Goal: Information Seeking & Learning: Find specific fact

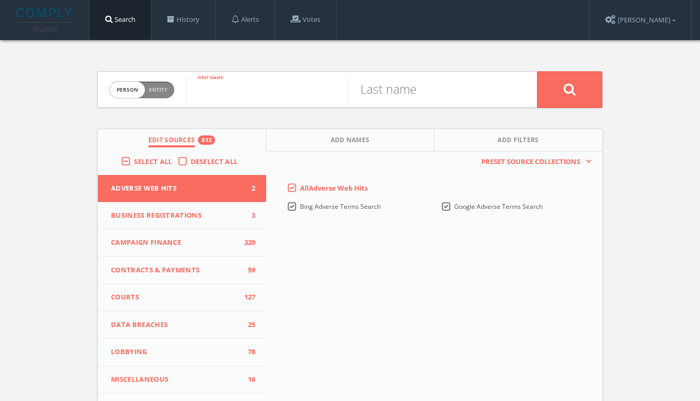
click at [207, 92] on input "text" at bounding box center [267, 89] width 162 height 27
type input "[PERSON_NAME]"
click at [375, 98] on input "text" at bounding box center [429, 89] width 162 height 27
type input "moderacki"
click at [537, 71] on button at bounding box center [569, 89] width 65 height 36
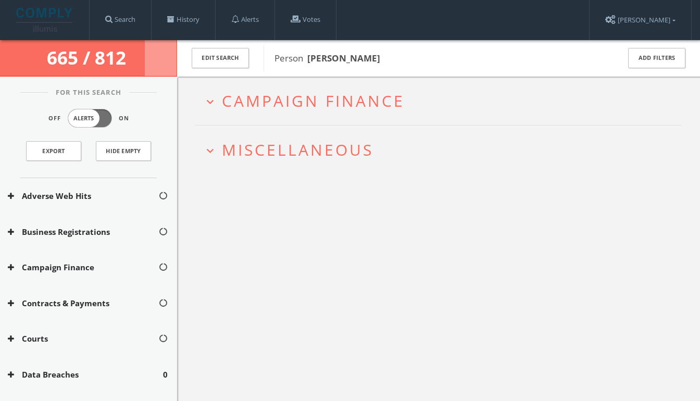
click at [281, 95] on span "Campaign Finance" at bounding box center [313, 100] width 183 height 21
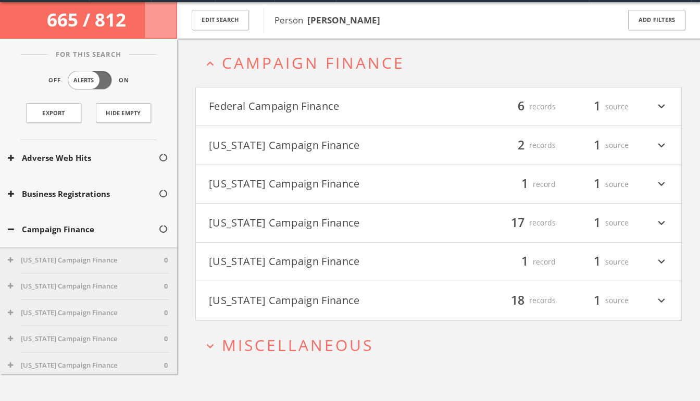
click at [299, 93] on h4 "Federal Campaign Finance filter_list 6 records 1 source expand_more" at bounding box center [438, 106] width 485 height 39
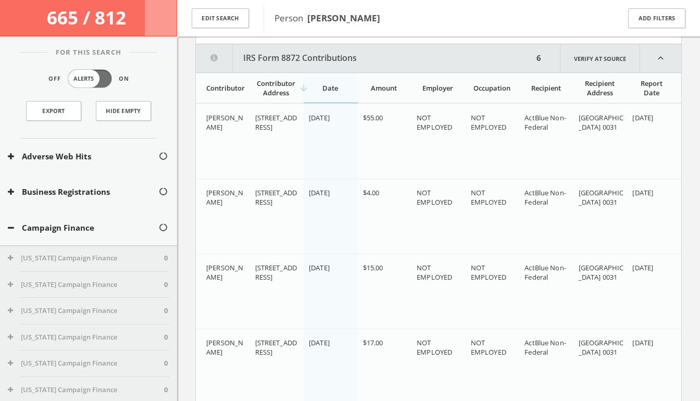
scroll to position [128, 0]
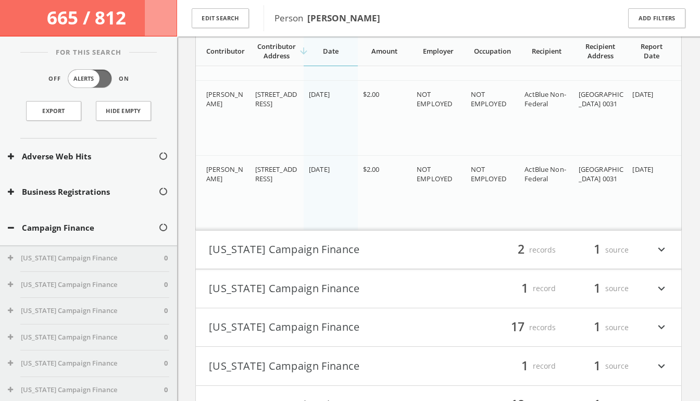
click at [290, 247] on button "[US_STATE] Campaign Finance" at bounding box center [324, 250] width 230 height 18
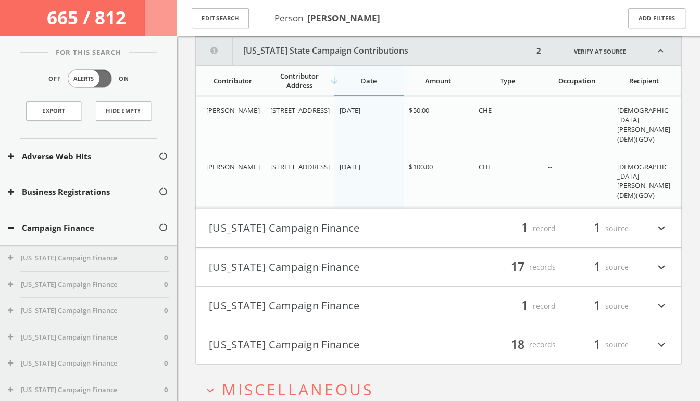
scroll to position [673, 0]
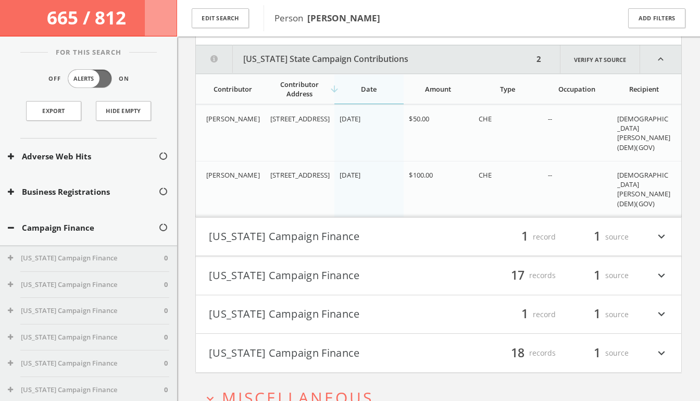
click at [308, 239] on button "[US_STATE] Campaign Finance" at bounding box center [324, 237] width 230 height 18
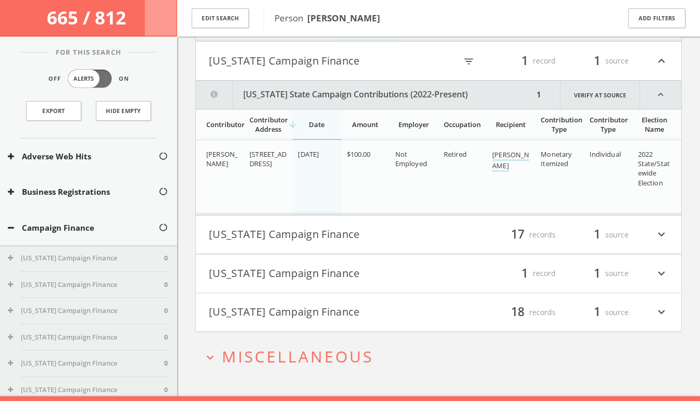
scroll to position [865, 0]
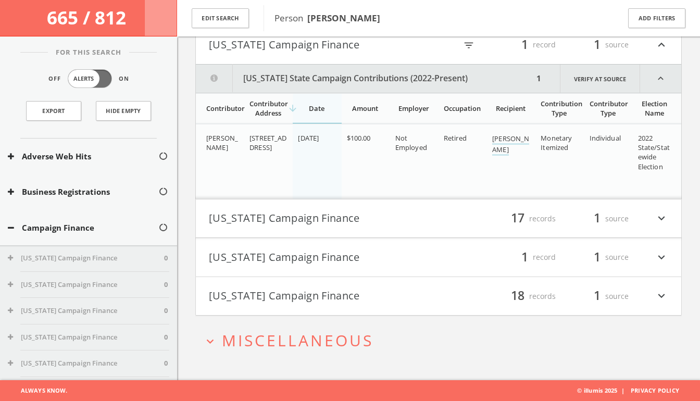
click at [294, 216] on button "[US_STATE] Campaign Finance" at bounding box center [324, 219] width 230 height 18
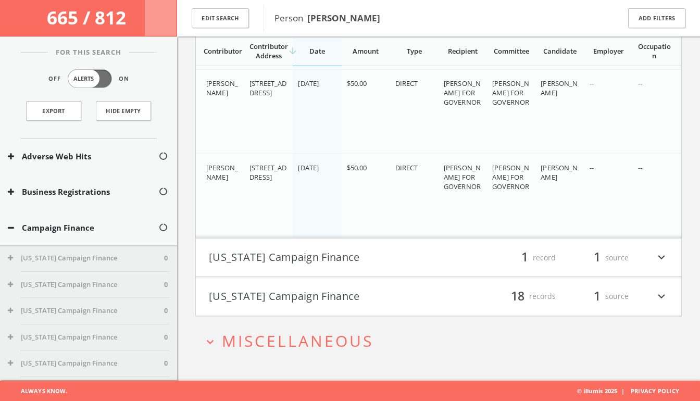
click at [284, 259] on button "[US_STATE] Campaign Finance" at bounding box center [324, 258] width 230 height 18
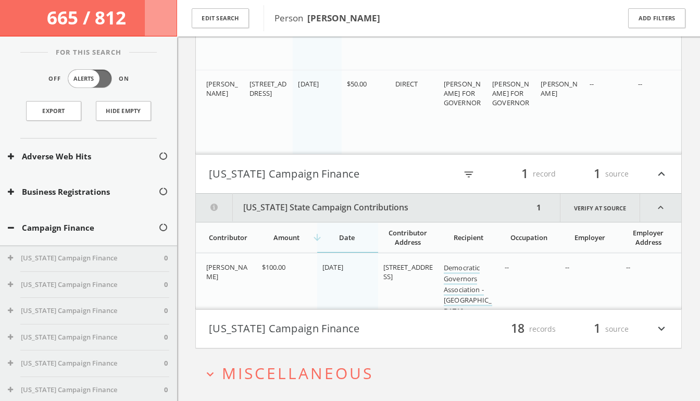
scroll to position [2335, 0]
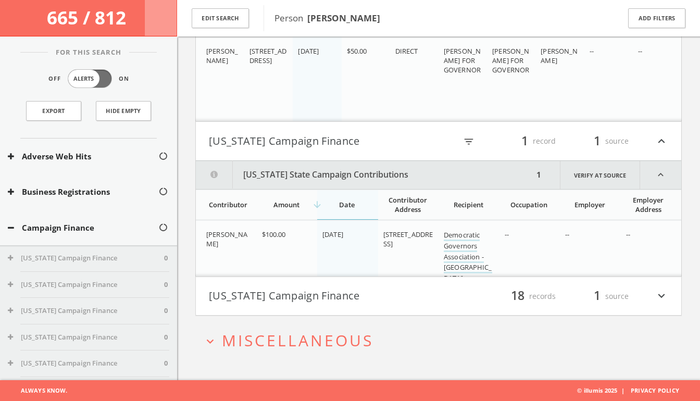
click at [301, 291] on button "[US_STATE] Campaign Finance" at bounding box center [324, 296] width 230 height 18
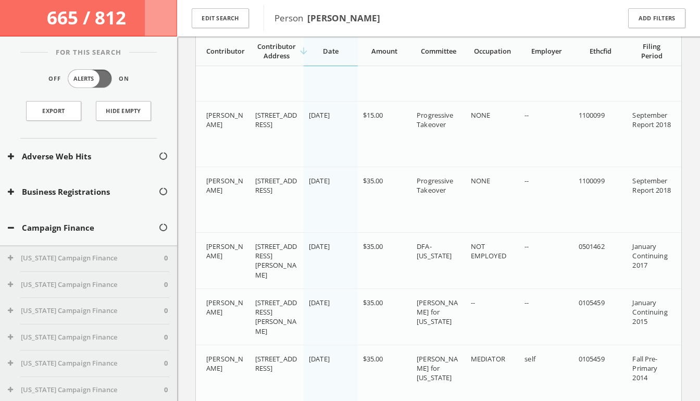
scroll to position [3528, 0]
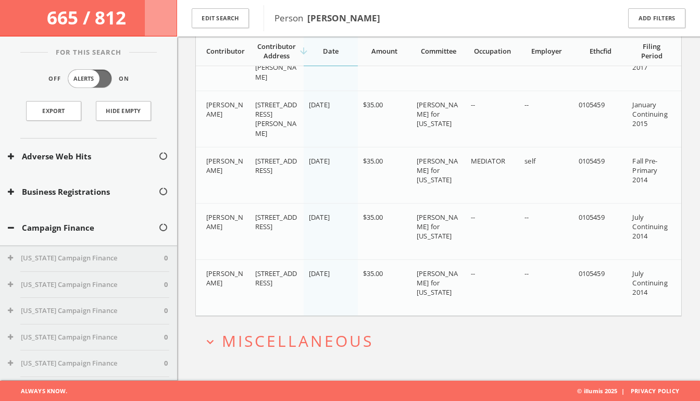
click at [276, 339] on span "Miscellaneous" at bounding box center [297, 340] width 151 height 21
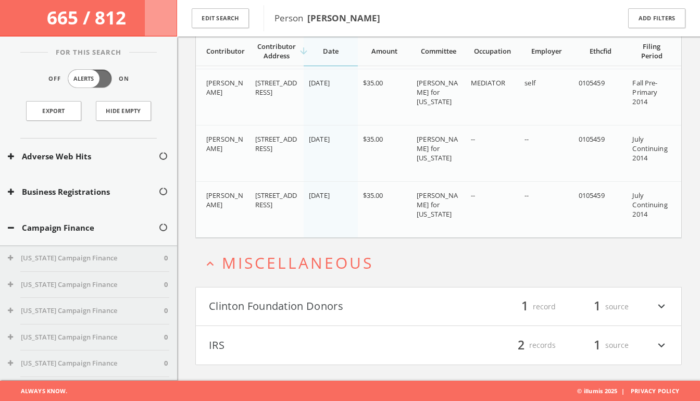
click at [305, 308] on button "Clinton Foundation Donors" at bounding box center [324, 307] width 230 height 18
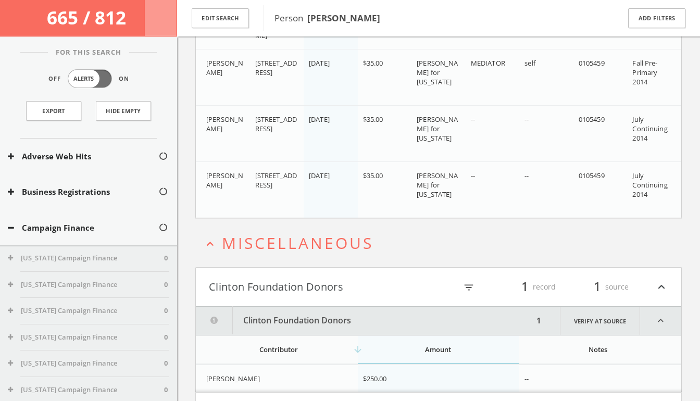
scroll to position [3693, 0]
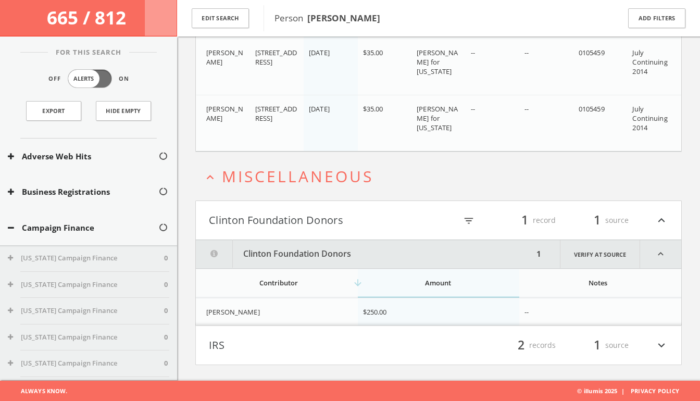
click at [290, 339] on button "IRS" at bounding box center [324, 345] width 230 height 18
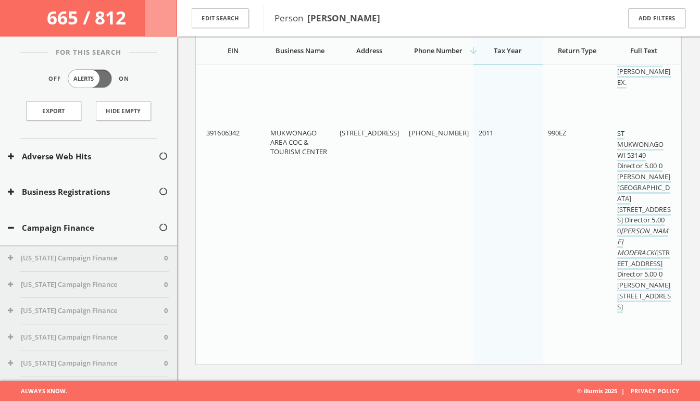
scroll to position [3950, 0]
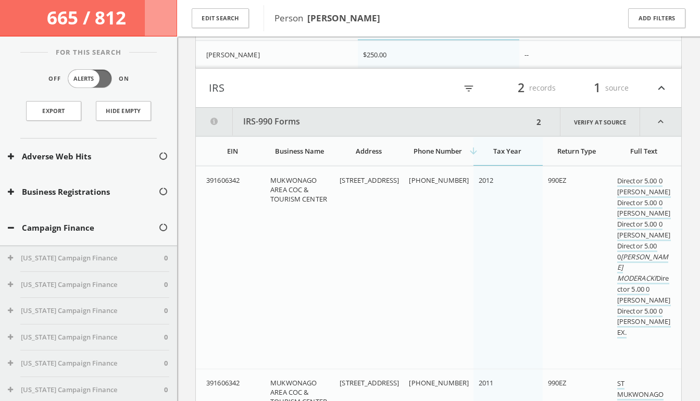
click at [356, 91] on button "IRS" at bounding box center [324, 88] width 230 height 18
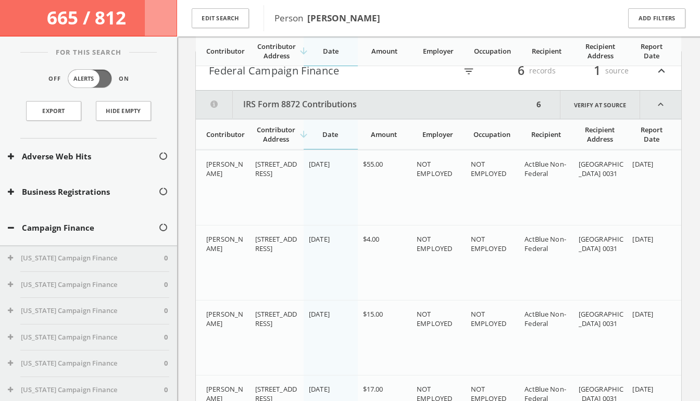
scroll to position [0, 0]
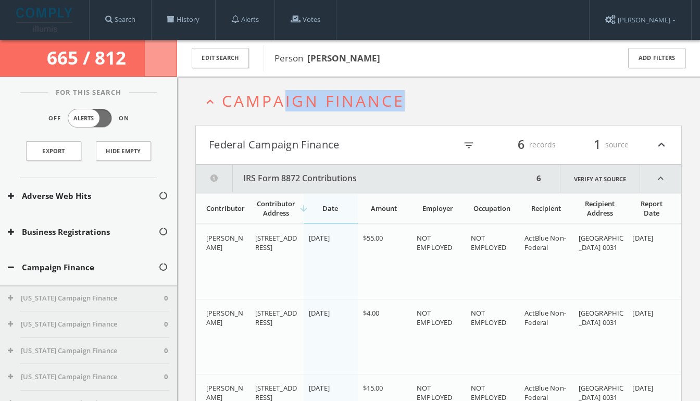
click at [288, 111] on h2 "expand_less Campaign Finance" at bounding box center [438, 101] width 486 height 48
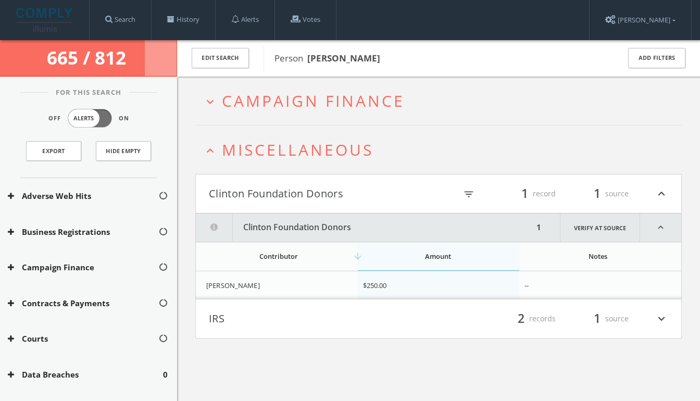
click at [260, 164] on h2 "expand_less Miscellaneous" at bounding box center [438, 149] width 486 height 48
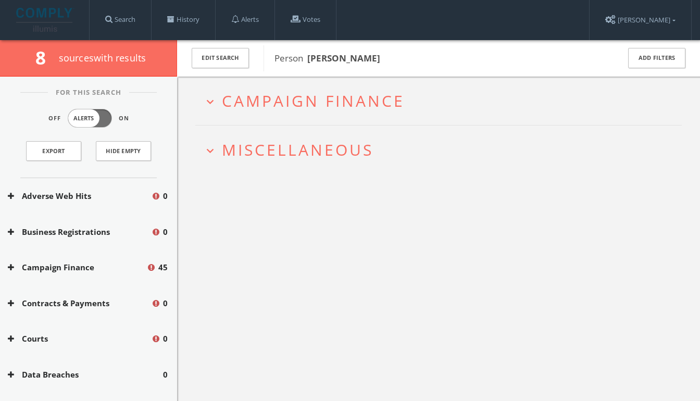
click at [300, 111] on h2 "expand_more Campaign Finance" at bounding box center [438, 101] width 486 height 48
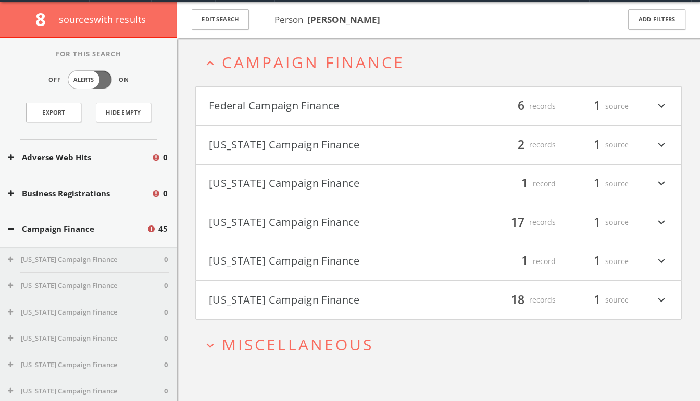
scroll to position [40, 0]
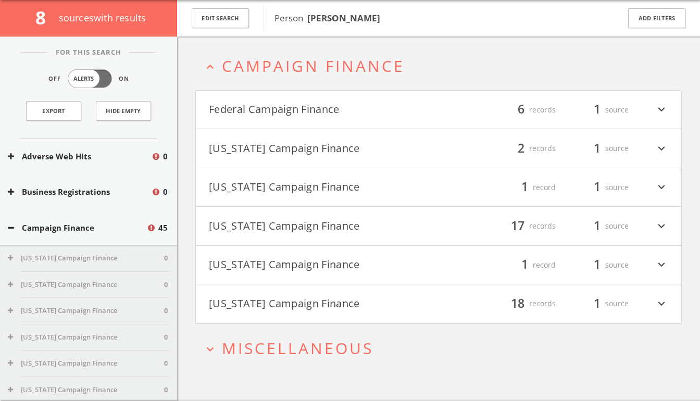
click at [257, 303] on button "[US_STATE] Campaign Finance" at bounding box center [324, 304] width 230 height 18
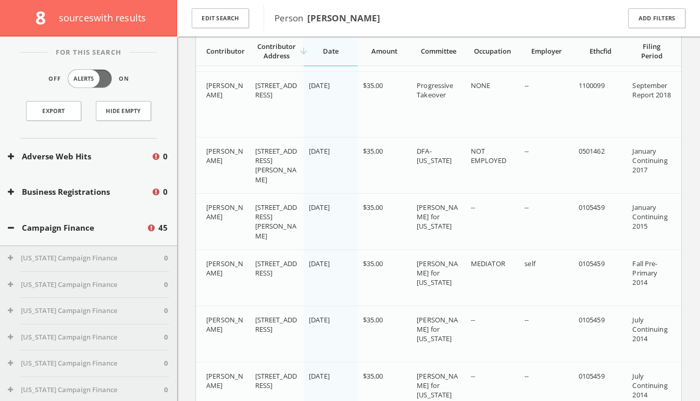
scroll to position [1241, 0]
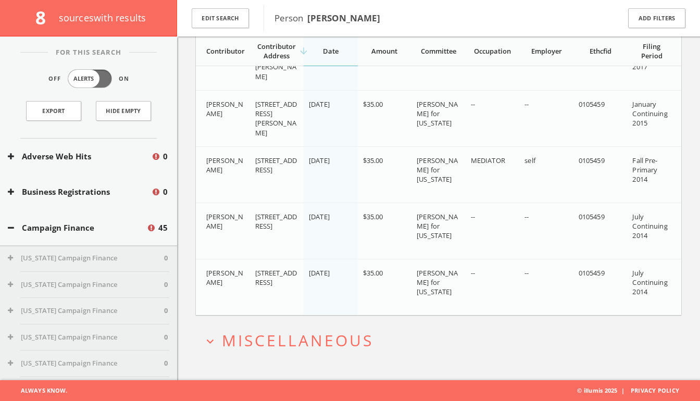
click at [249, 346] on span "Miscellaneous" at bounding box center [297, 339] width 151 height 21
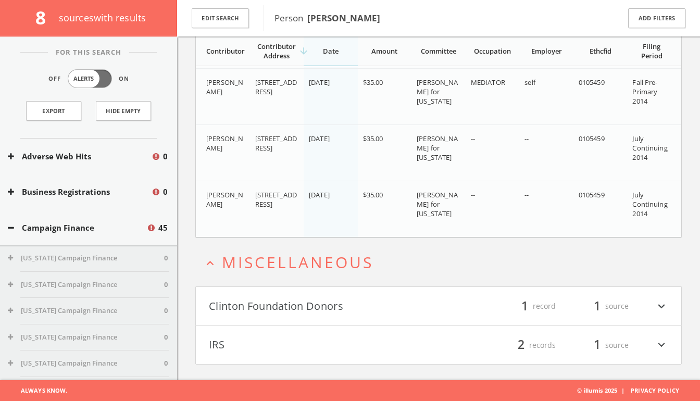
click at [252, 342] on button "IRS" at bounding box center [324, 345] width 230 height 18
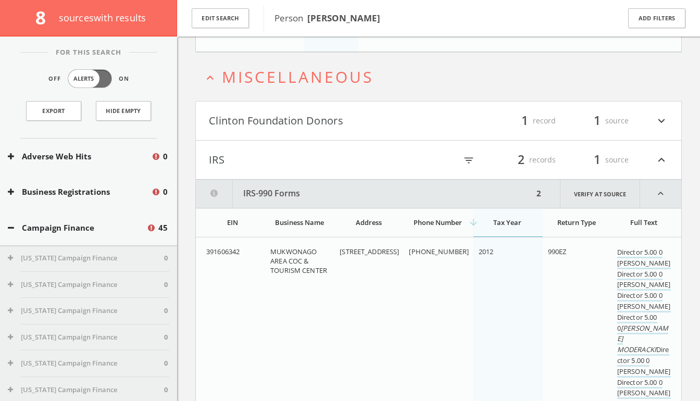
scroll to position [1278, 0]
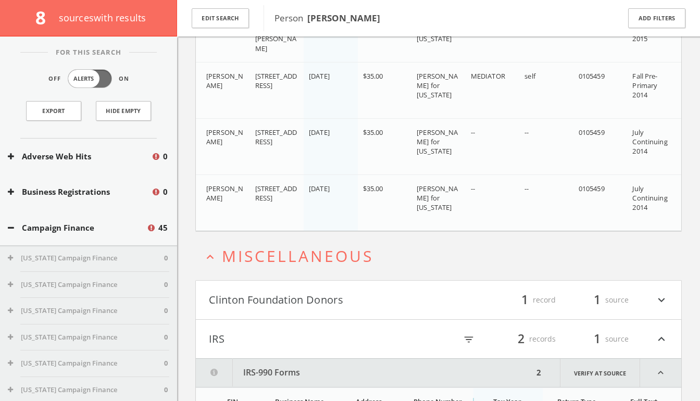
click at [268, 305] on button "Clinton Foundation Donors" at bounding box center [324, 300] width 230 height 18
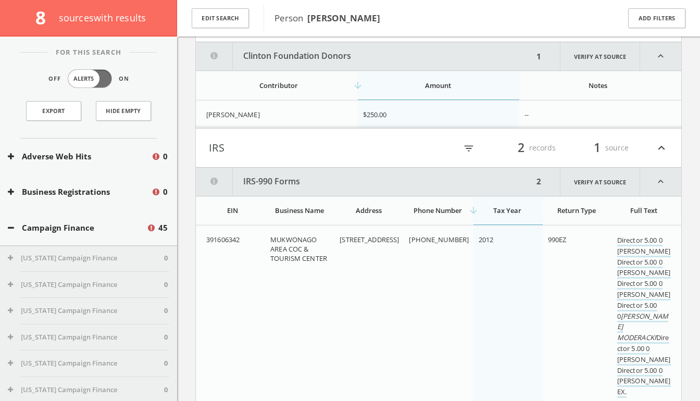
scroll to position [1561, 0]
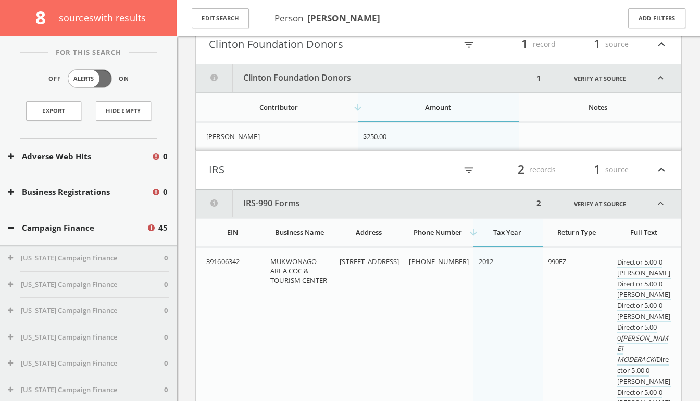
click at [296, 175] on button "IRS" at bounding box center [324, 170] width 230 height 18
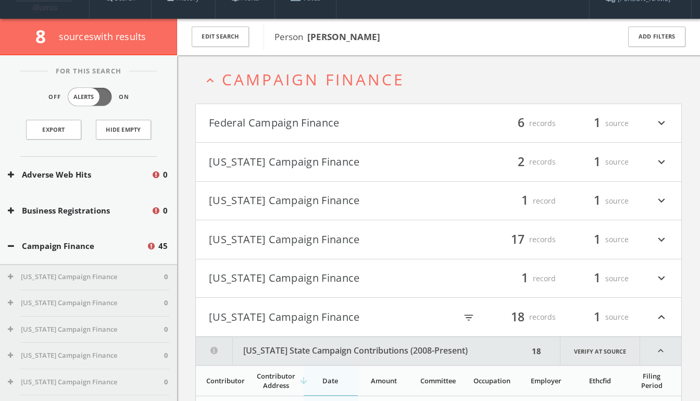
scroll to position [20, 0]
